Goal: Learn about a topic

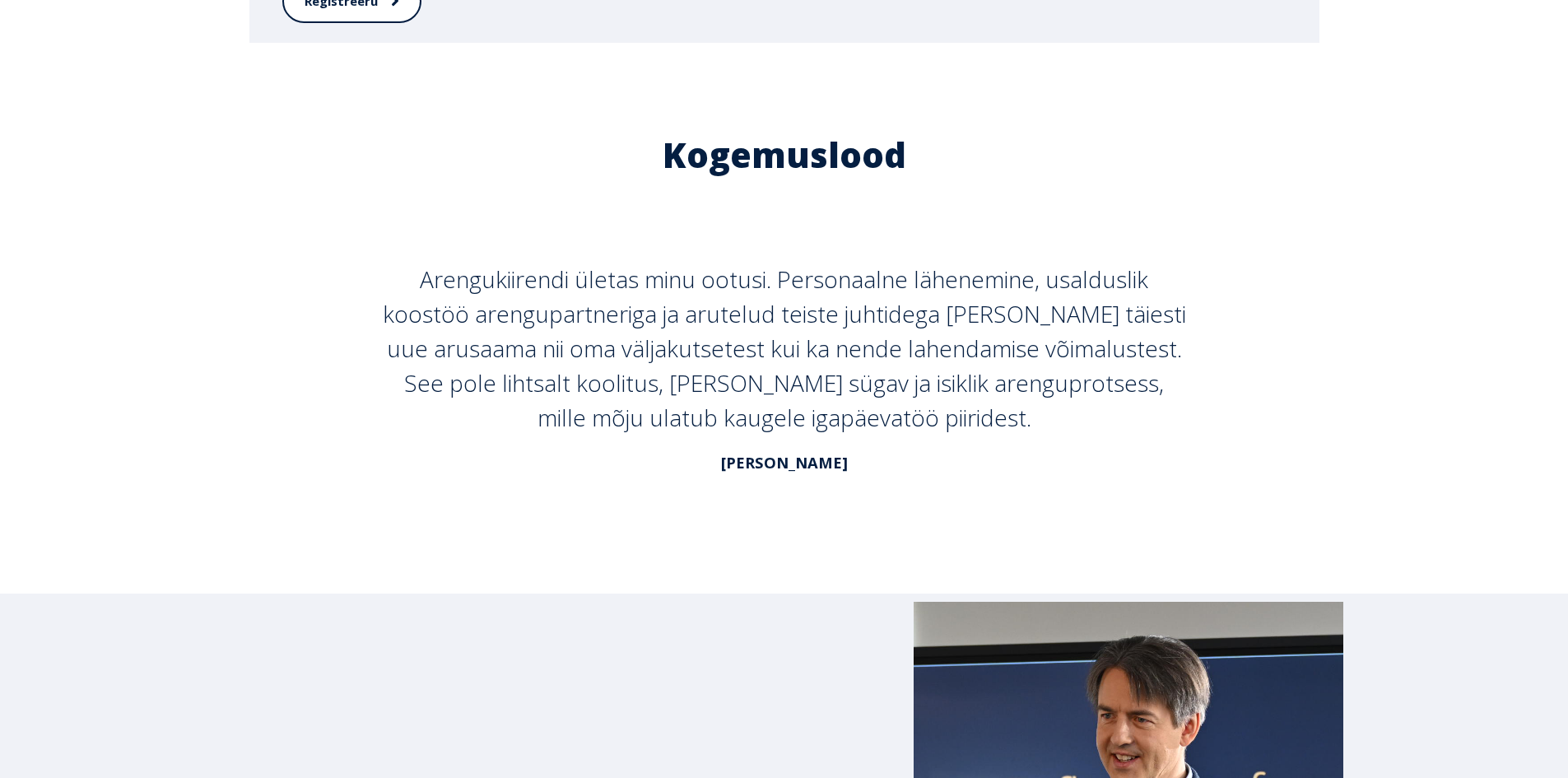
scroll to position [5788, 0]
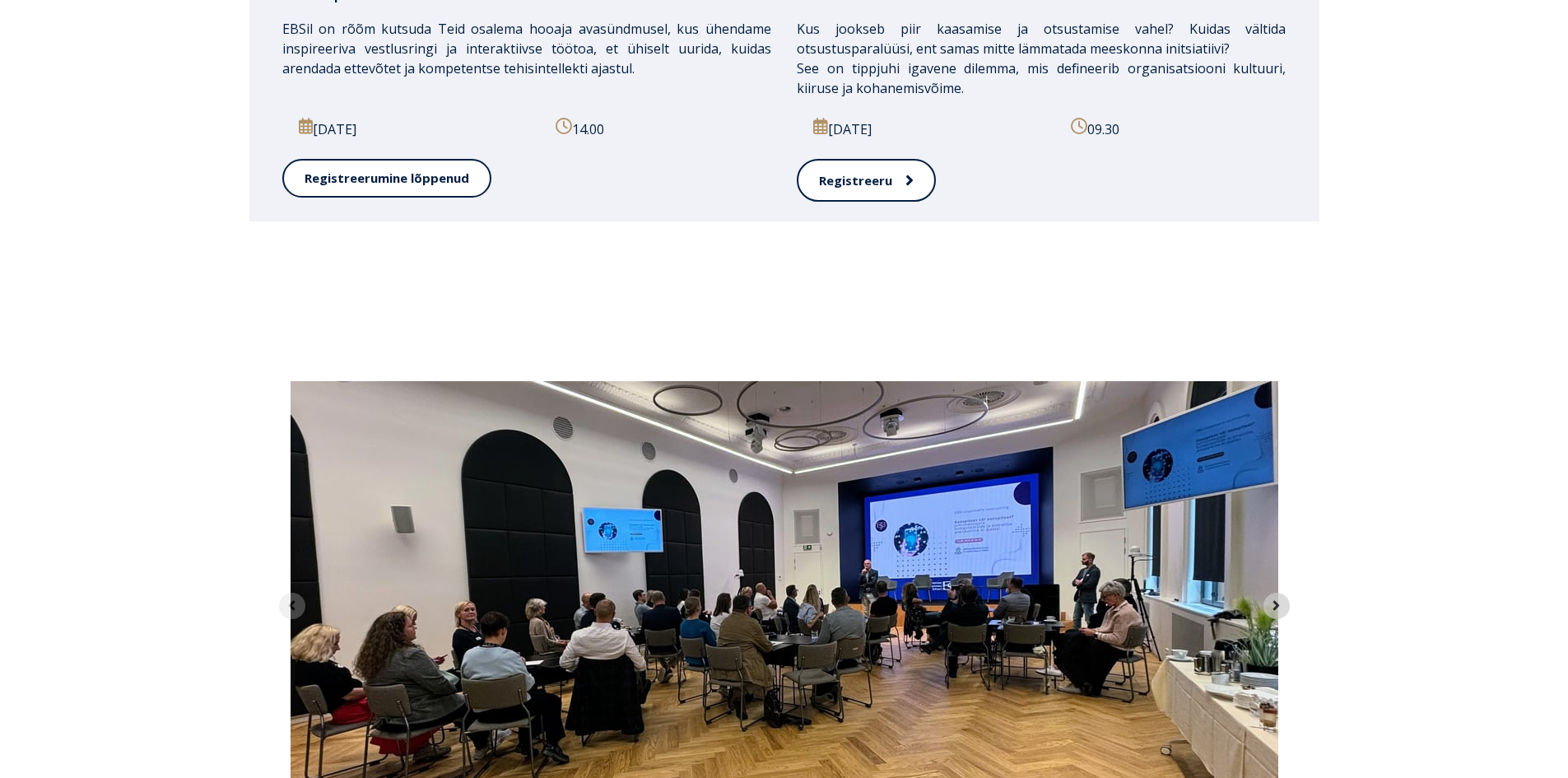
scroll to position [5599, 0]
click at [1273, 598] on icon "Next slide" at bounding box center [1277, 606] width 16 height 16
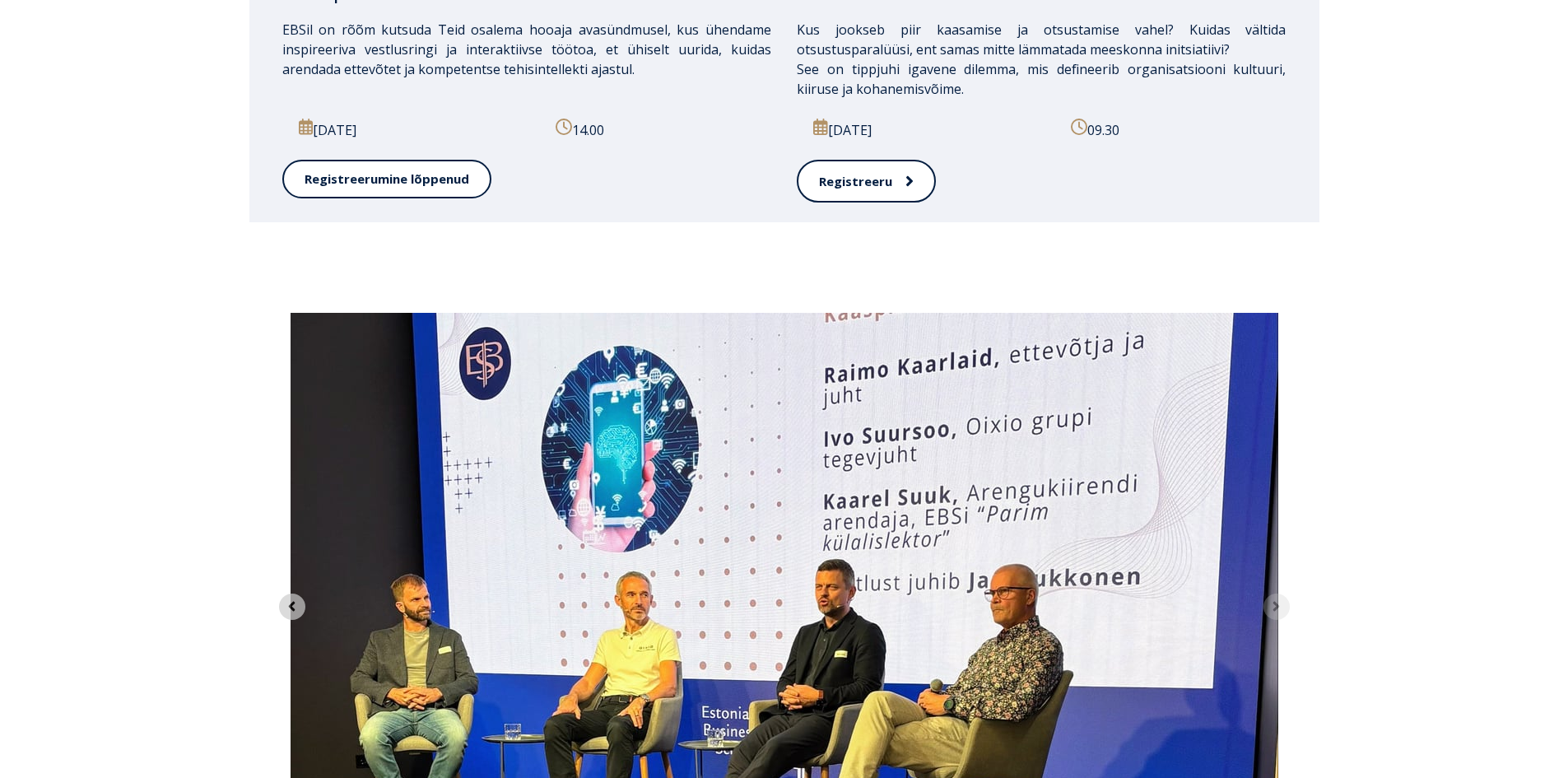
click at [1273, 446] on img "2 of 2" at bounding box center [784, 578] width 988 height 530
click at [292, 601] on icon "Previous slide" at bounding box center [292, 606] width 6 height 10
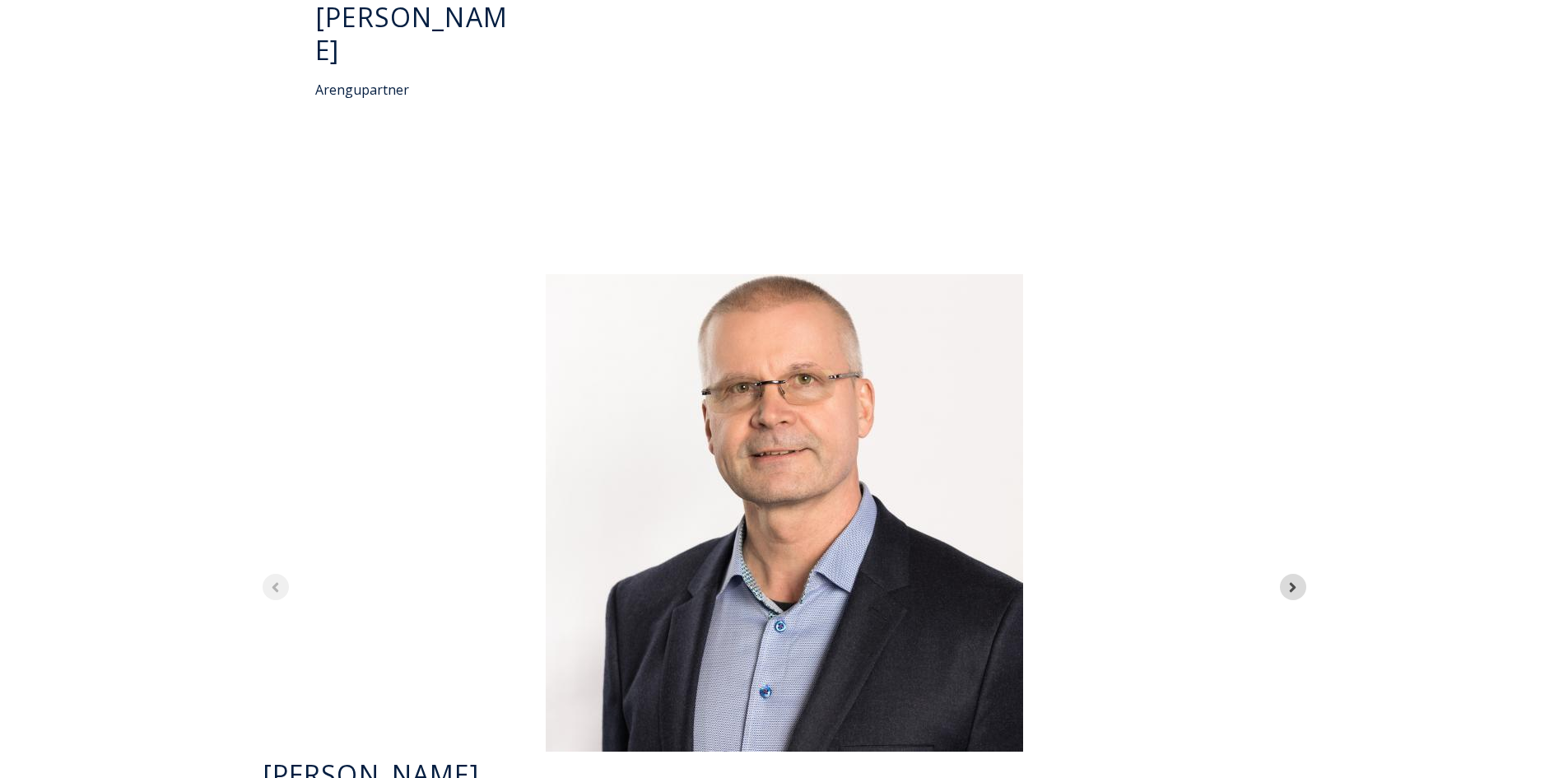
scroll to position [4497, 0]
click at [1296, 580] on icon "Next slide" at bounding box center [1293, 588] width 16 height 16
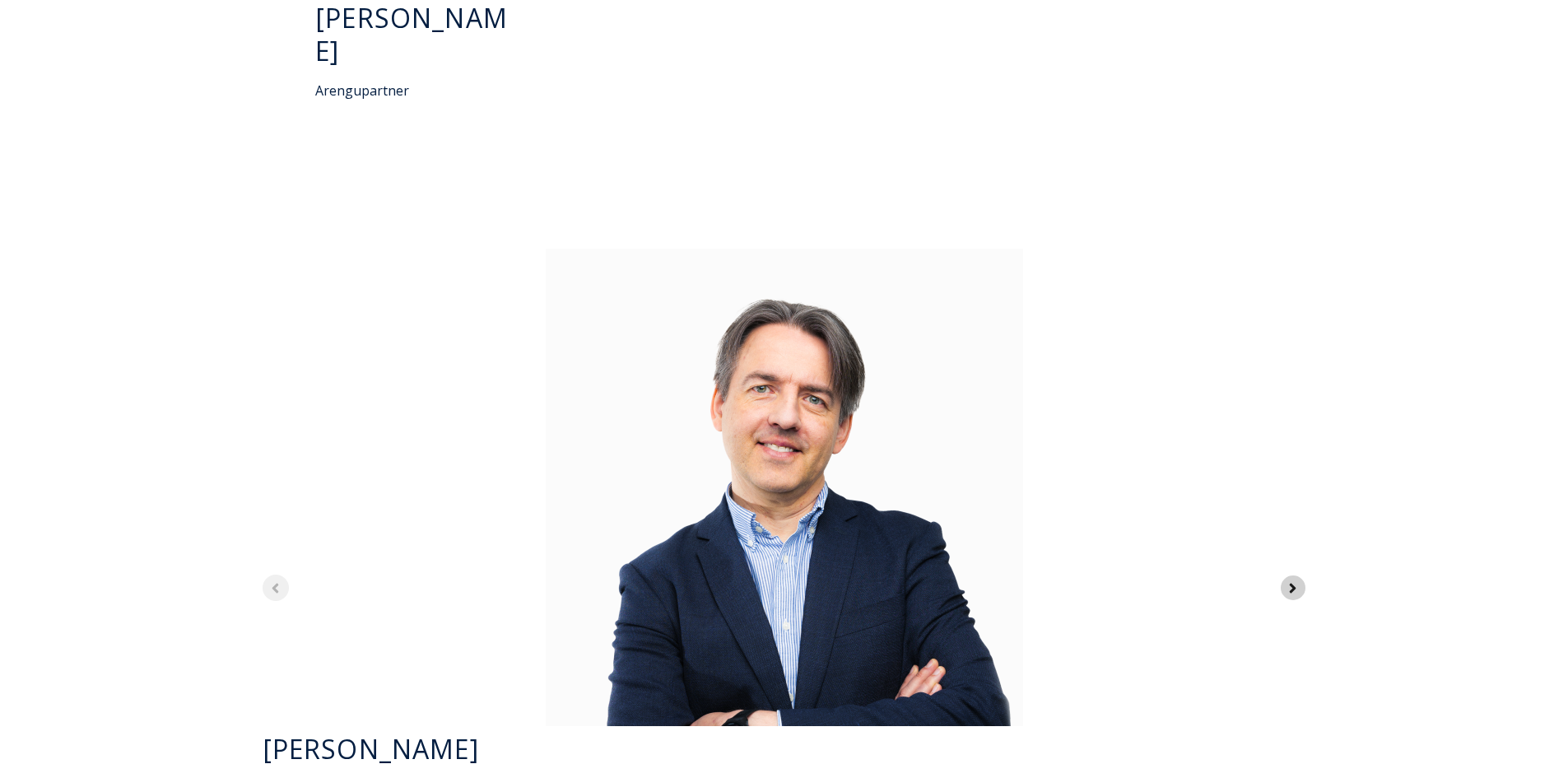
click at [1296, 580] on icon "Next slide" at bounding box center [1293, 588] width 16 height 16
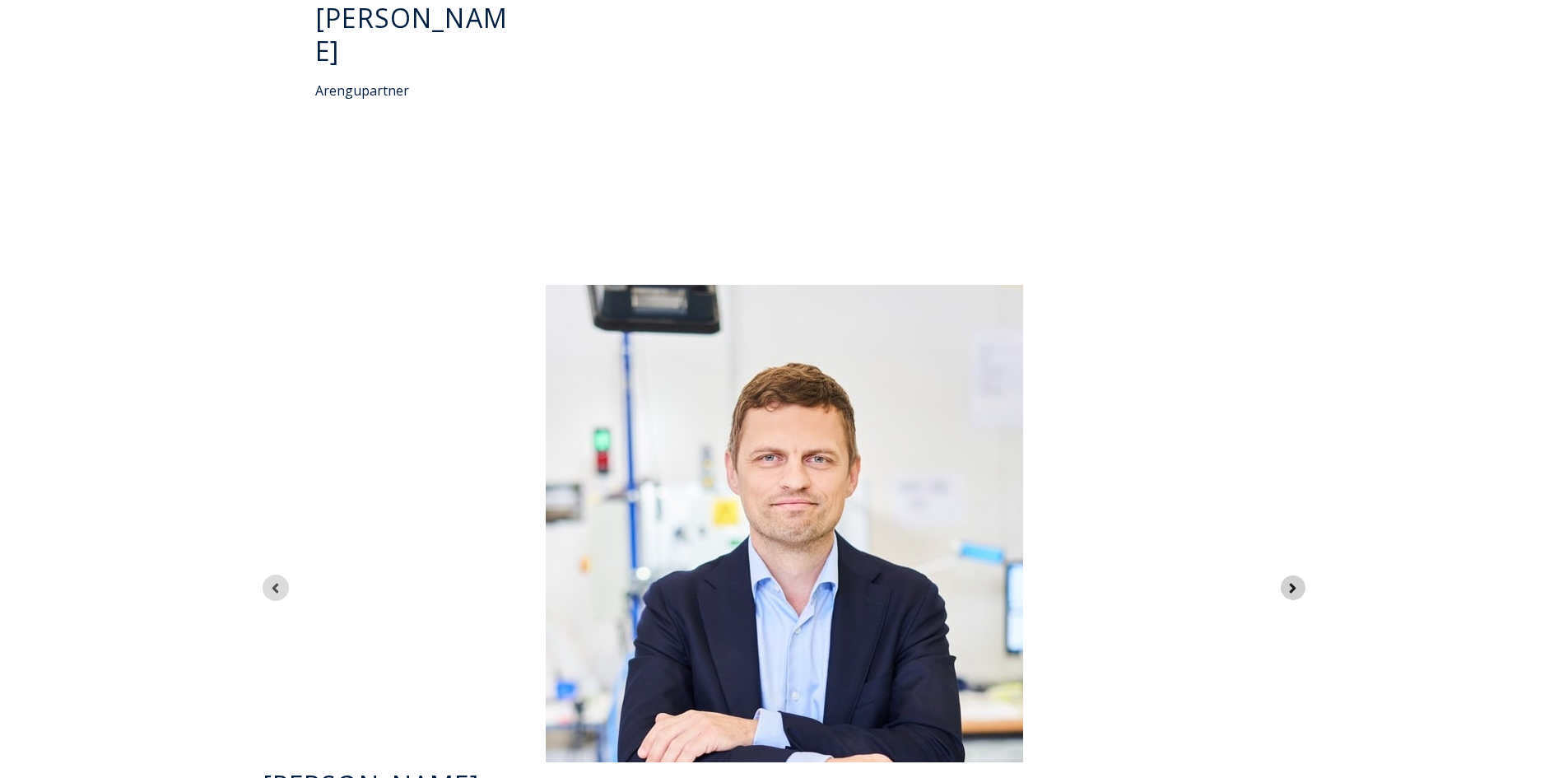
click at [1296, 580] on icon "Next slide" at bounding box center [1293, 588] width 16 height 16
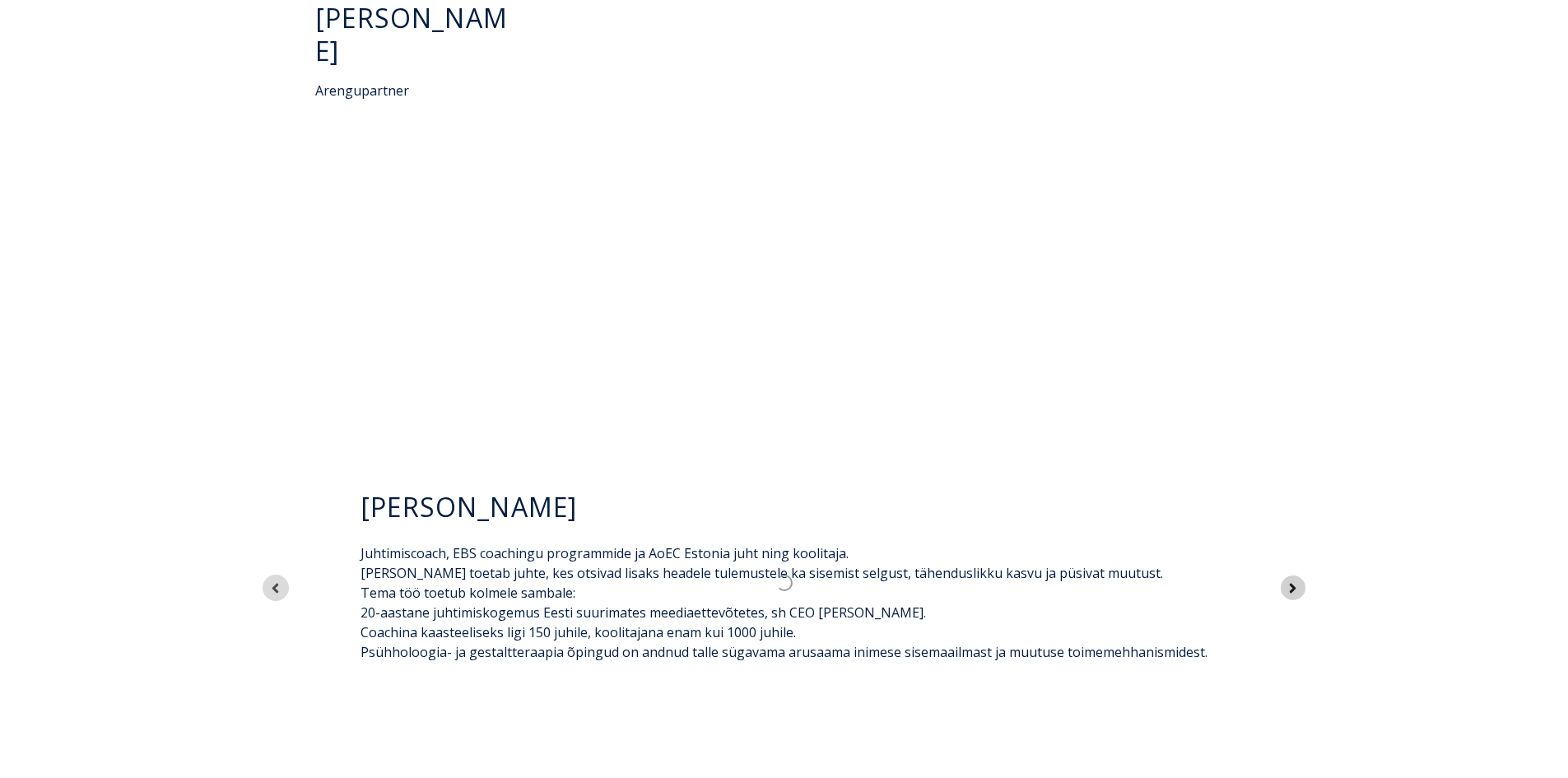
click at [1296, 580] on icon "Next slide" at bounding box center [1293, 588] width 16 height 16
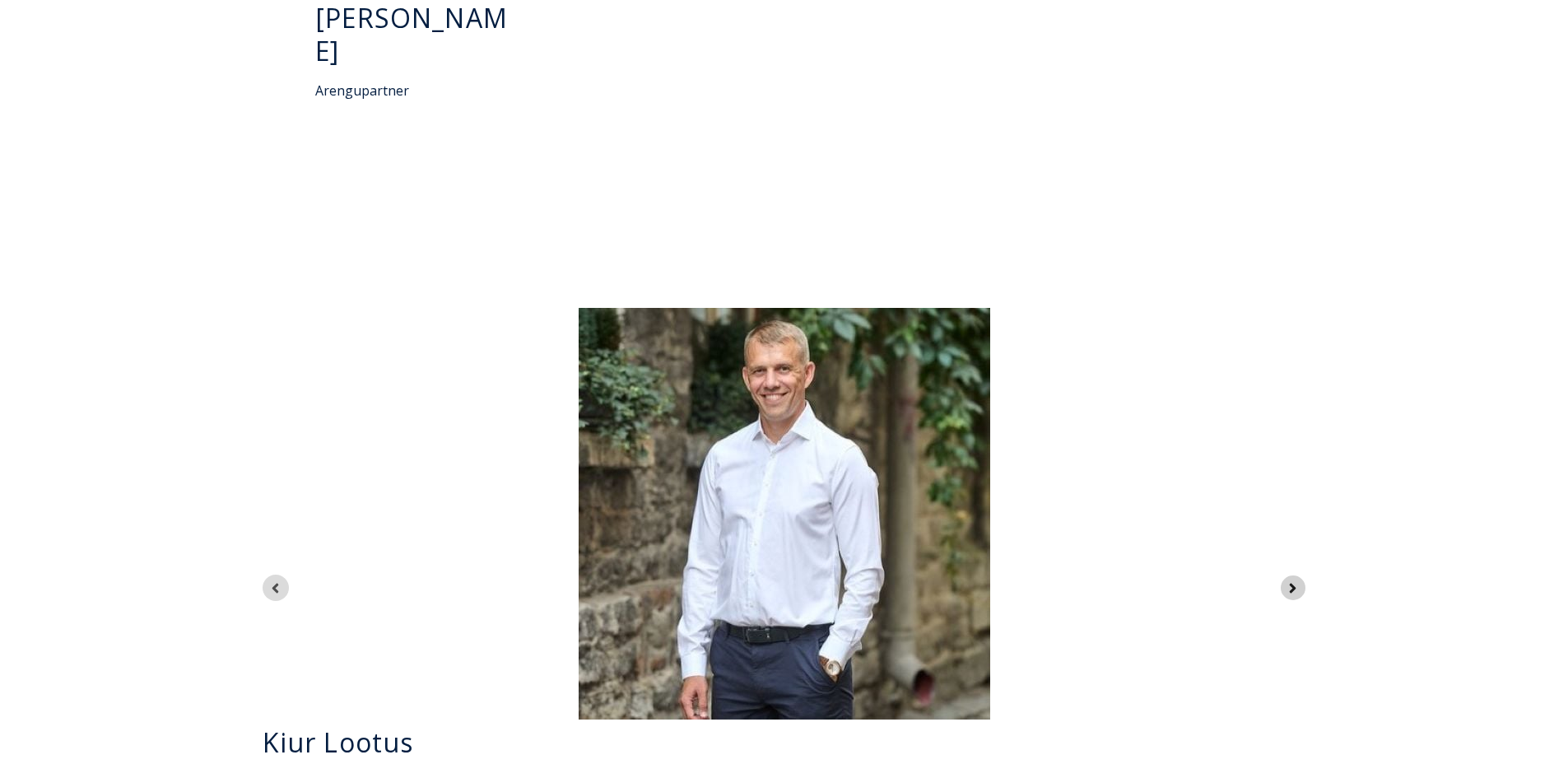
click at [1296, 580] on icon "Next slide" at bounding box center [1293, 588] width 16 height 16
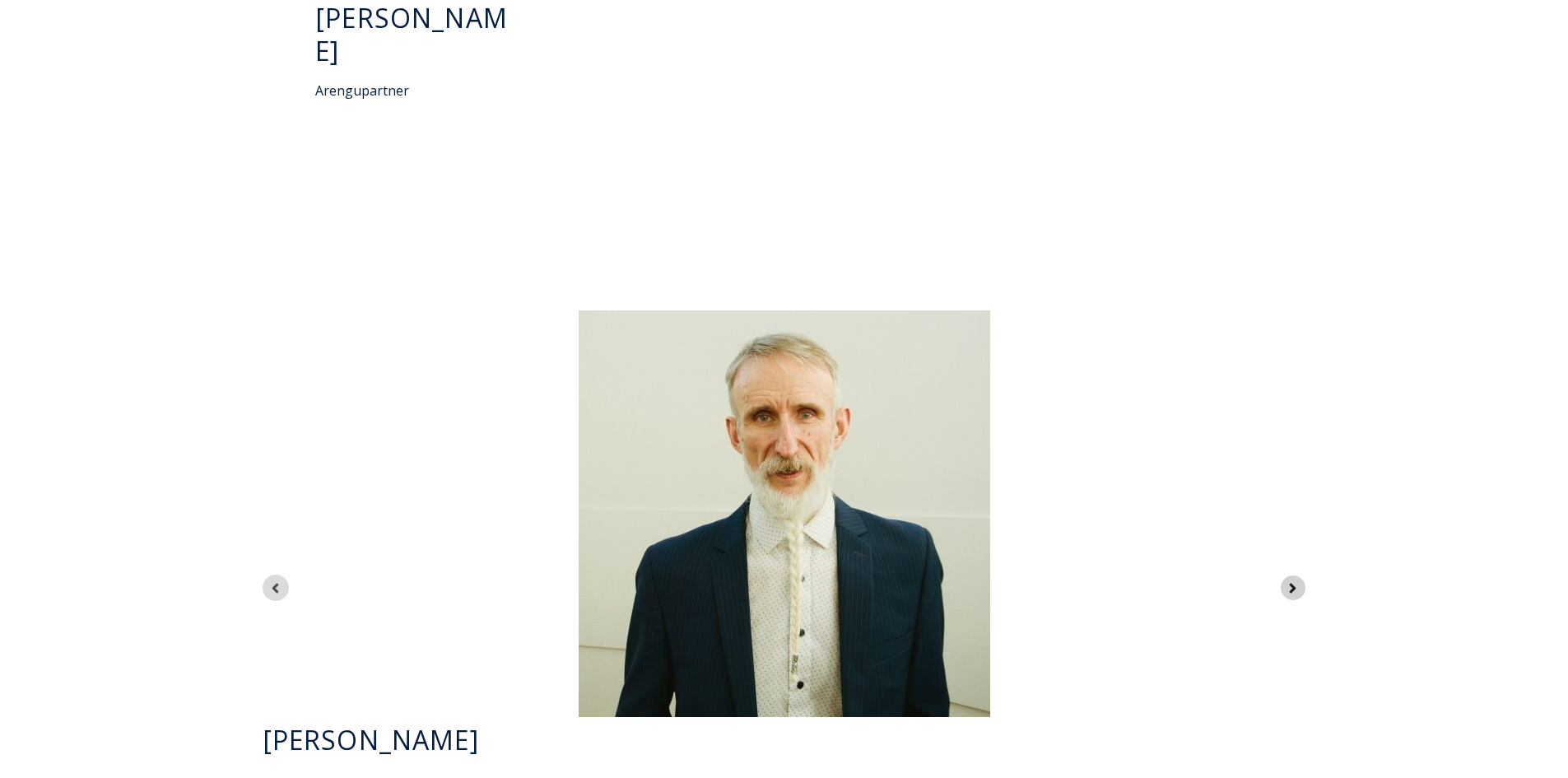
click at [1296, 580] on icon "Next slide" at bounding box center [1293, 588] width 16 height 16
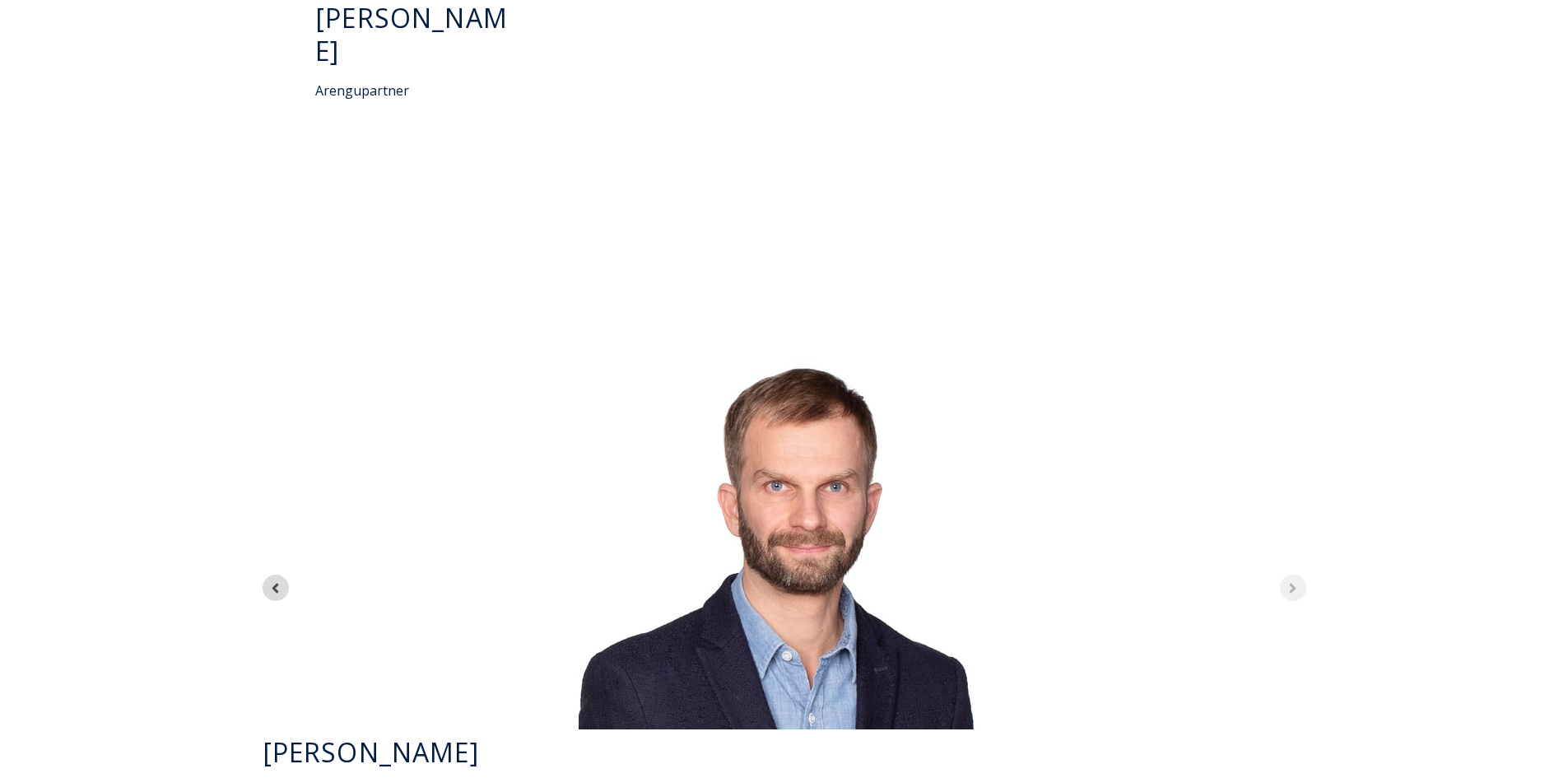
click at [1296, 441] on div "7 of 7" at bounding box center [784, 523] width 1070 height 412
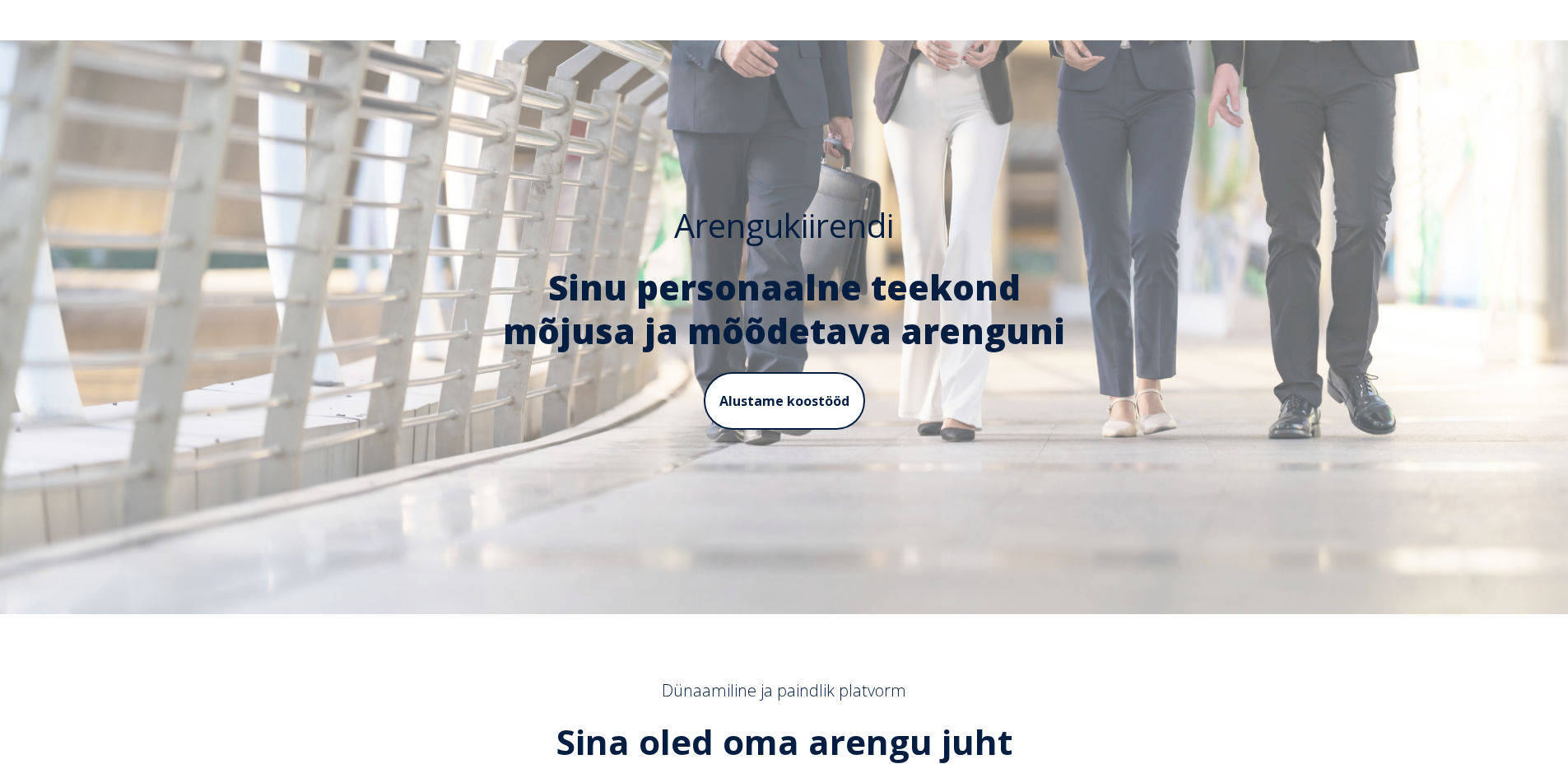
scroll to position [0, 0]
